Goal: Information Seeking & Learning: Learn about a topic

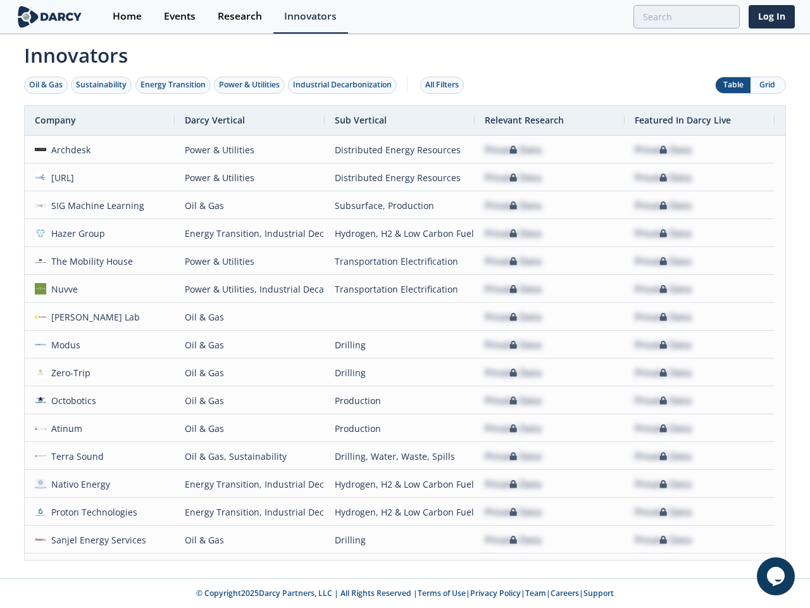
click at [46, 85] on div "Oil & Gas" at bounding box center [46, 84] width 34 height 11
click at [102, 85] on div "Sustainability" at bounding box center [101, 84] width 51 height 11
click at [173, 85] on div "Energy Transition" at bounding box center [173, 84] width 65 height 11
click at [251, 85] on div "Power & Utilities" at bounding box center [249, 84] width 61 height 11
click at [345, 85] on div "Industrial Decarbonization" at bounding box center [342, 84] width 99 height 11
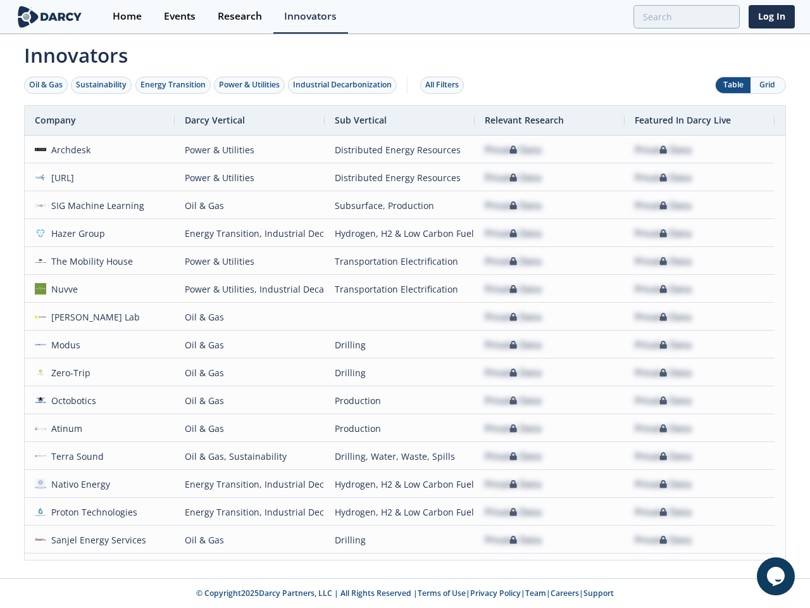
click at [446, 85] on div "All Filters" at bounding box center [442, 84] width 34 height 11
